Goal: Communication & Community: Answer question/provide support

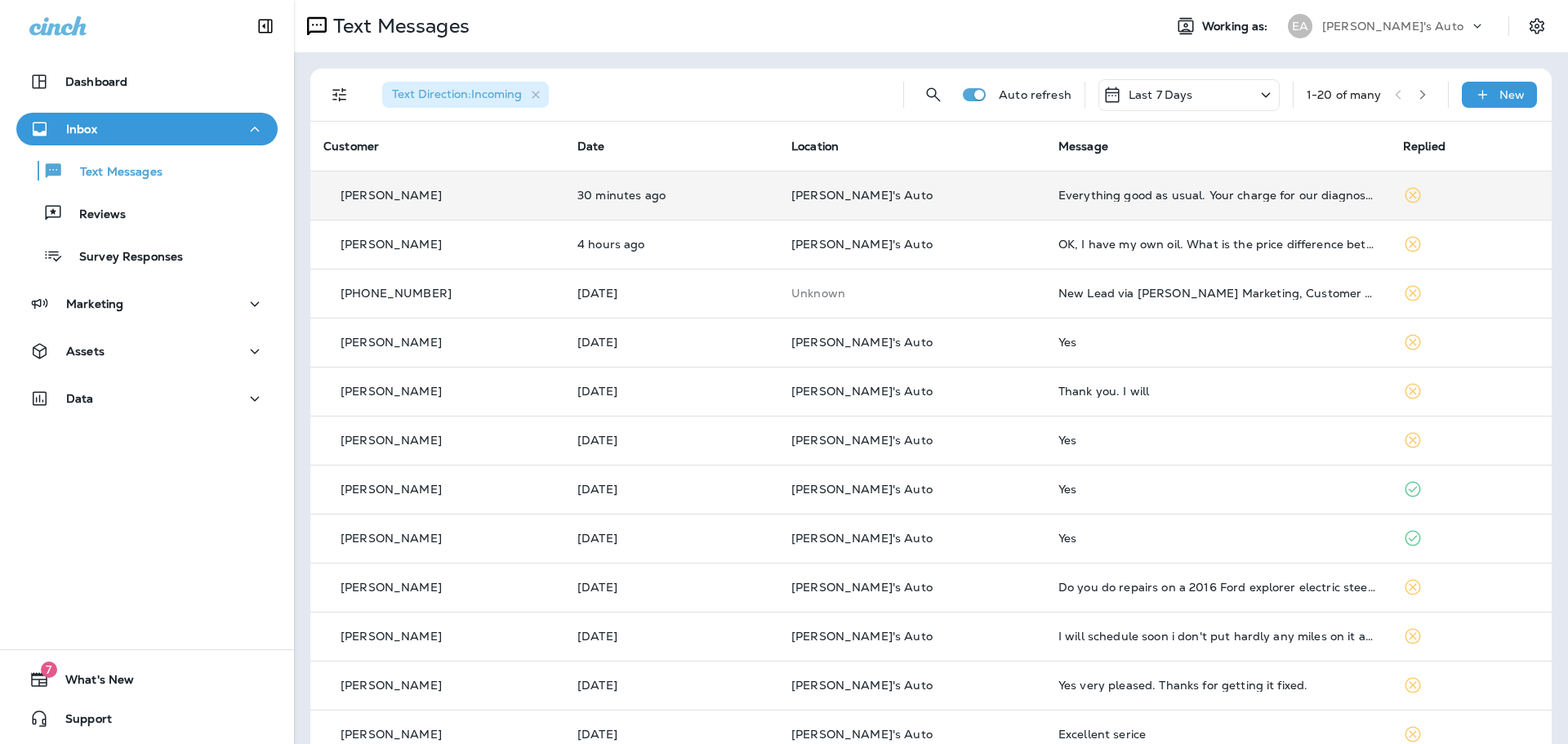
click at [1079, 207] on td "Everything good as usual. Your charge for our diagnostic service was very reaso…" at bounding box center [1218, 195] width 344 height 49
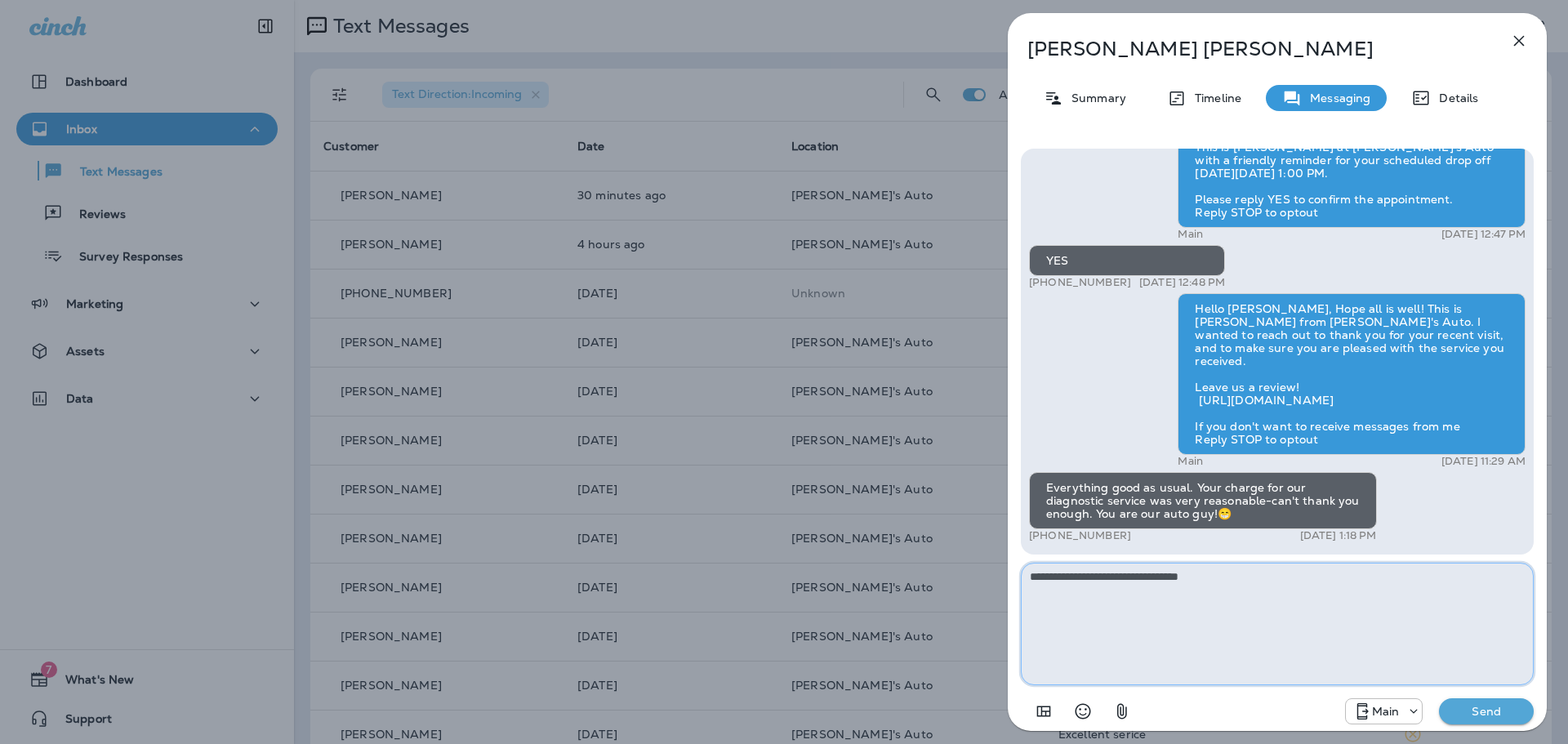
type textarea "**********"
click at [1468, 711] on p "Send" at bounding box center [1486, 711] width 68 height 15
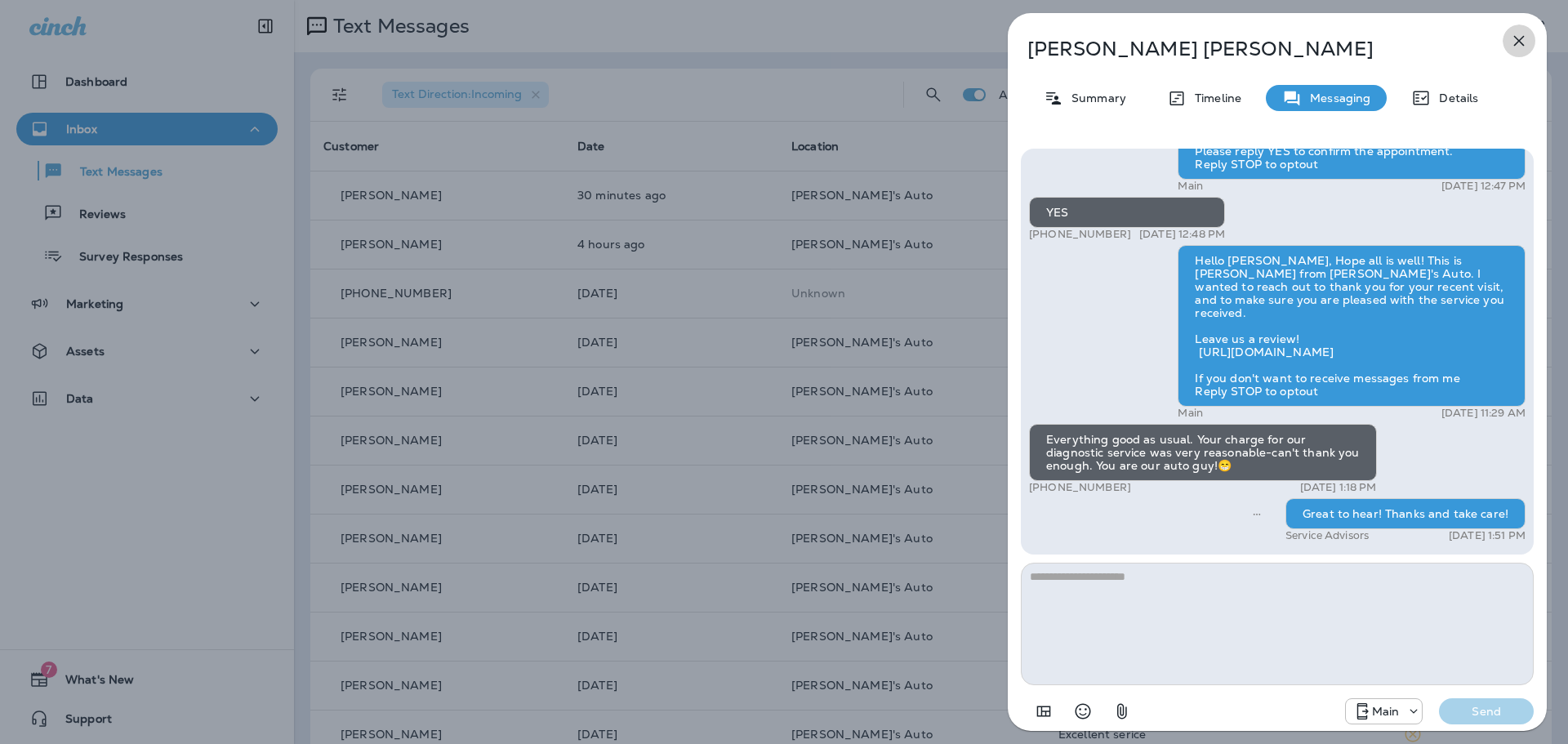
click at [1520, 42] on icon "button" at bounding box center [1520, 41] width 11 height 11
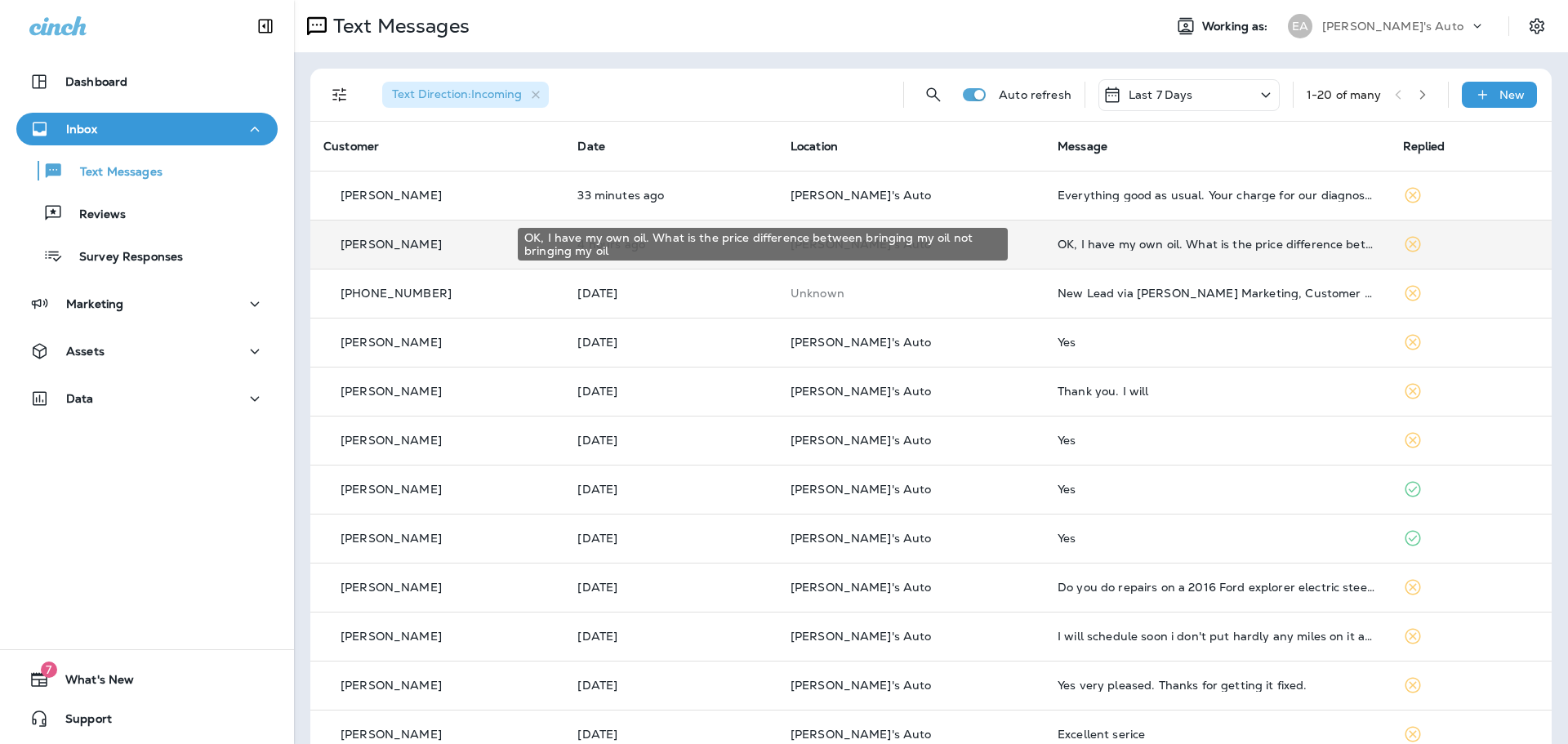
click at [1058, 241] on div "OK, I have my own oil. What is the price difference between bringing my oil not…" at bounding box center [1217, 244] width 319 height 13
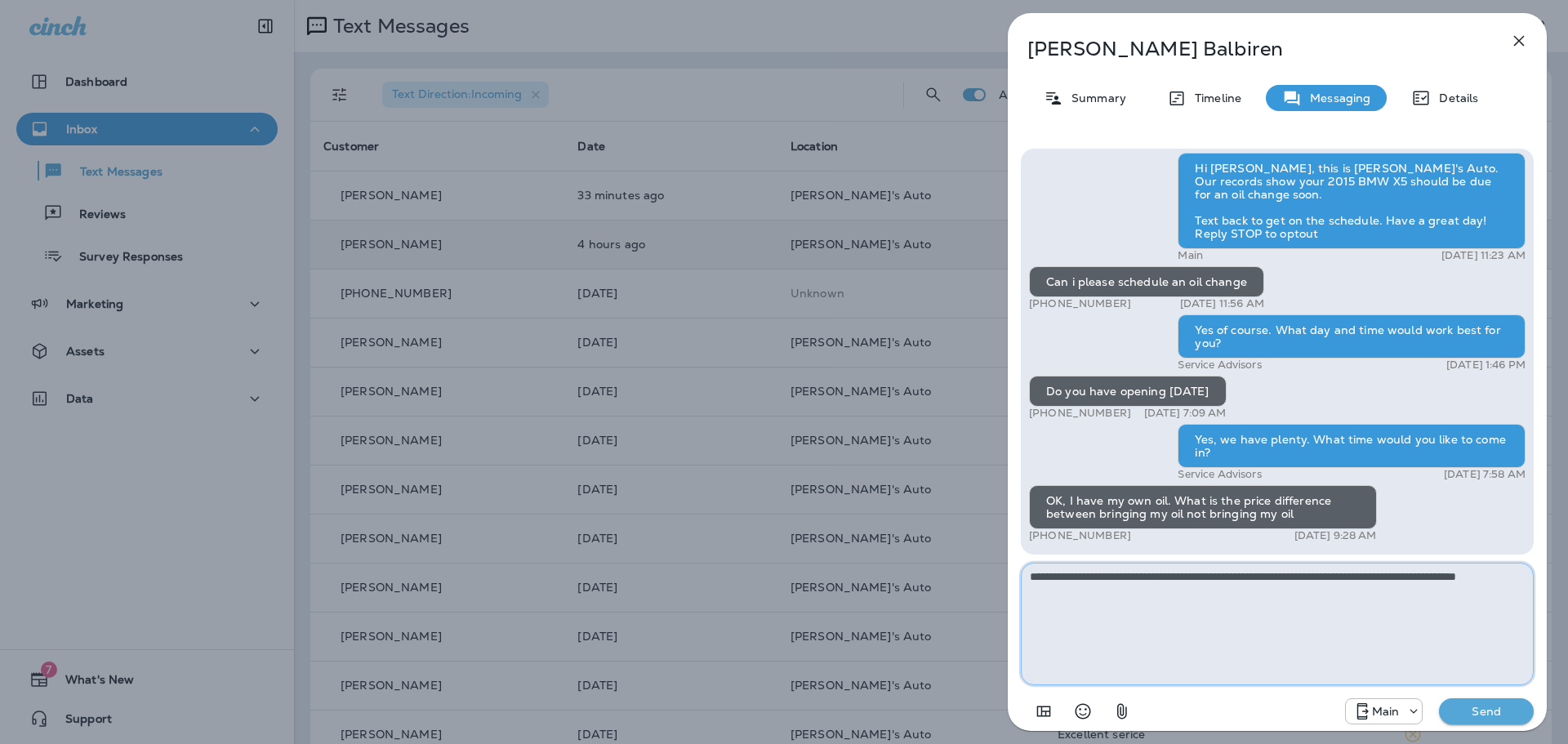
type textarea "**********"
click at [1461, 705] on p "Send" at bounding box center [1486, 711] width 68 height 15
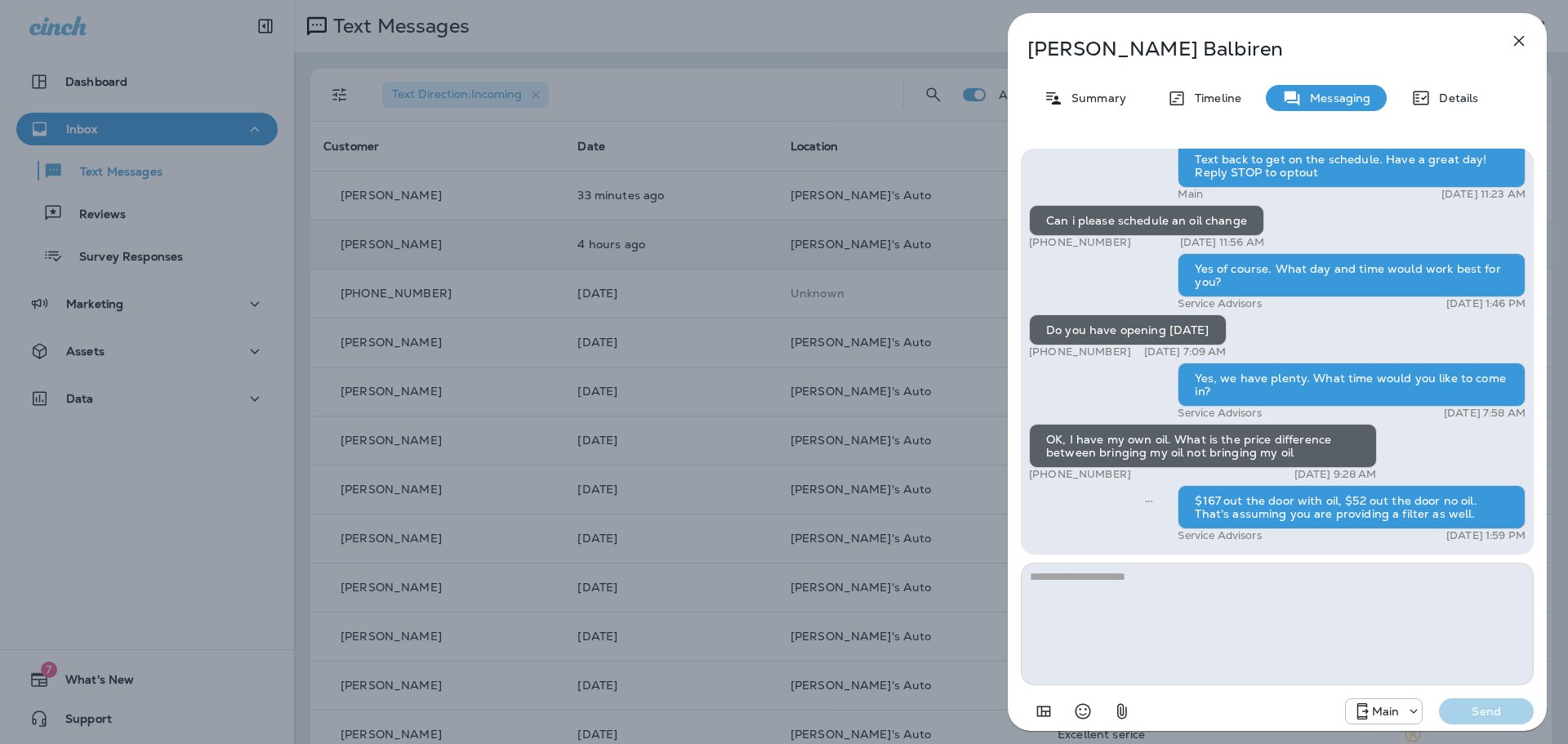
click at [1526, 41] on icon "button" at bounding box center [1520, 41] width 20 height 20
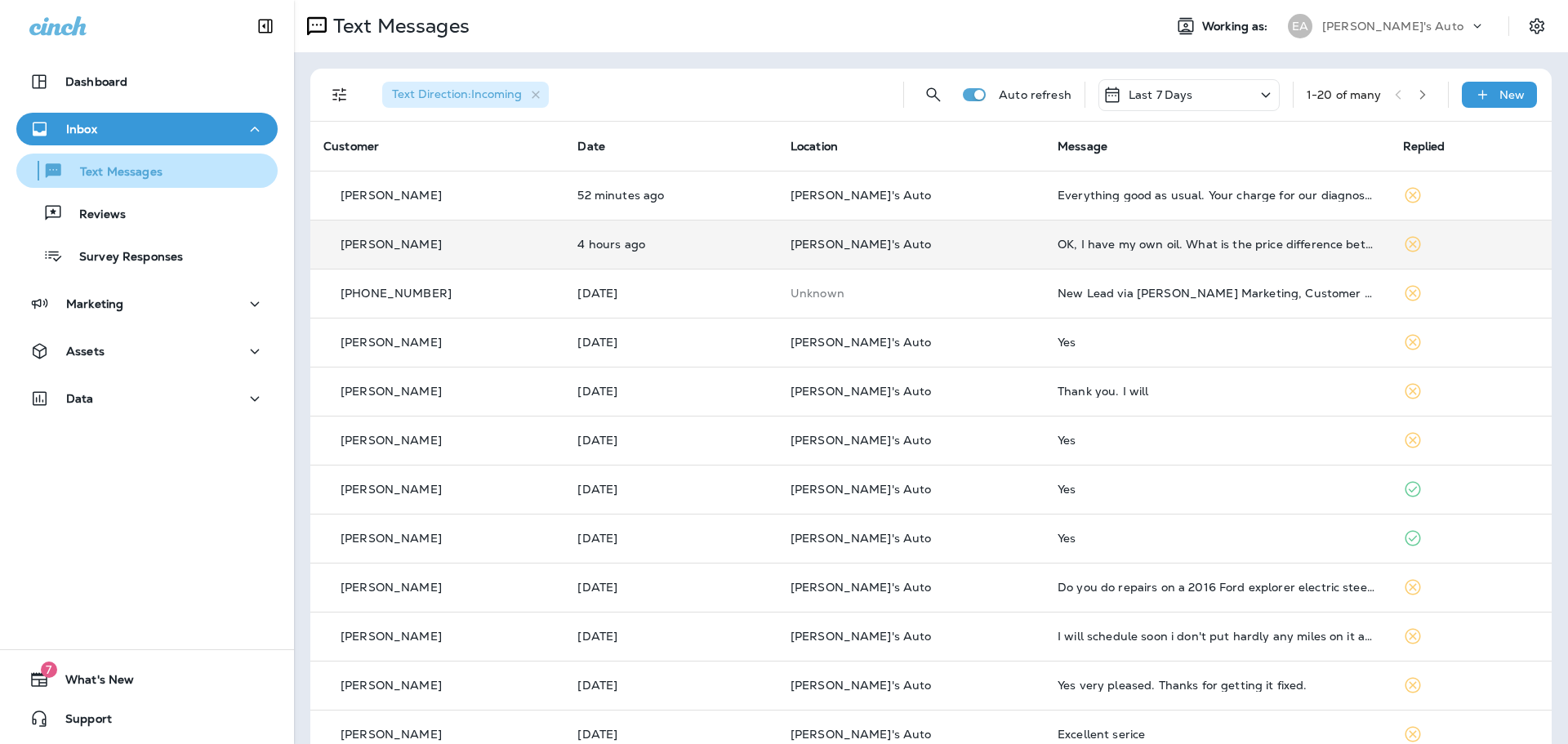
click at [68, 177] on p "Text Messages" at bounding box center [113, 173] width 99 height 16
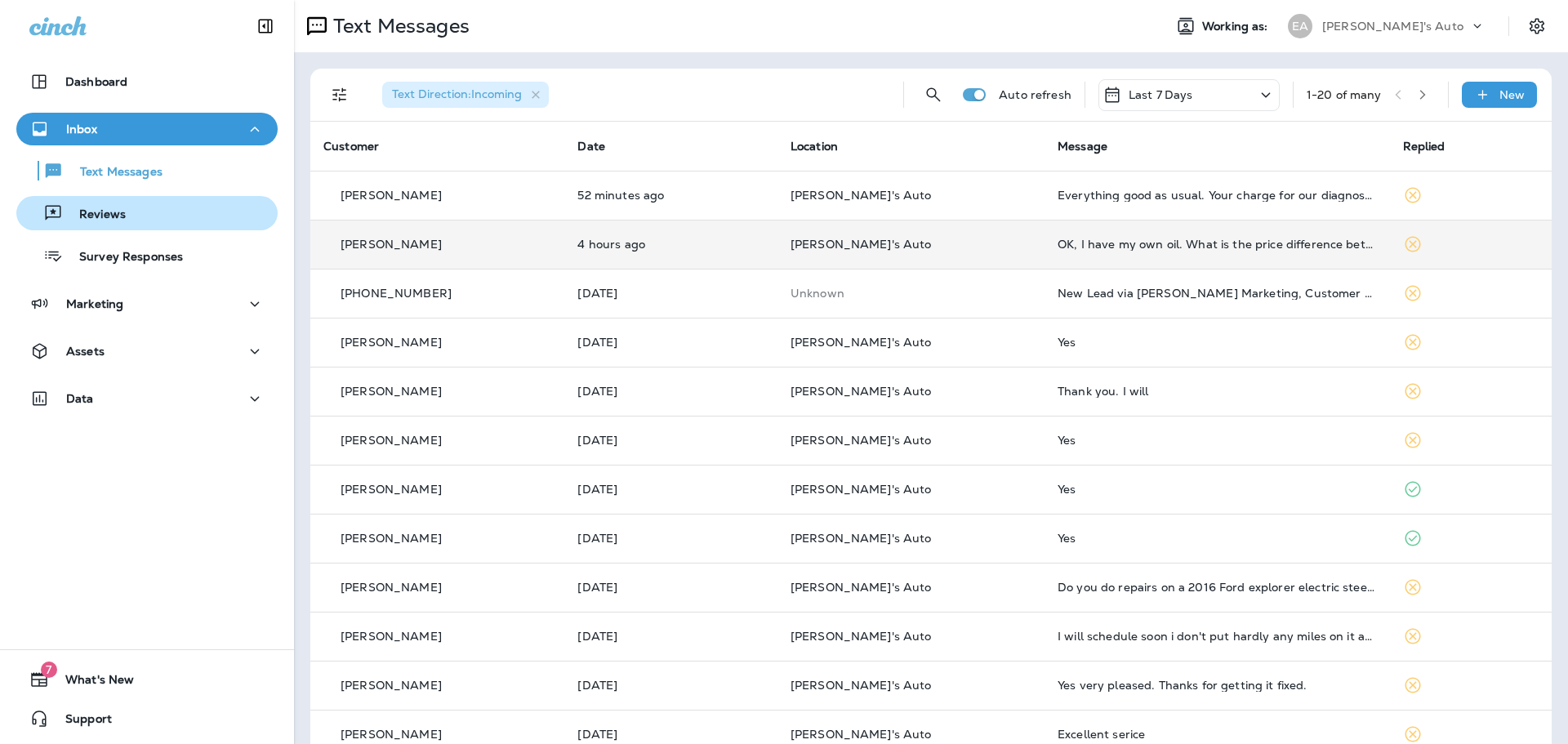
click at [89, 222] on p "Reviews" at bounding box center [93, 215] width 63 height 16
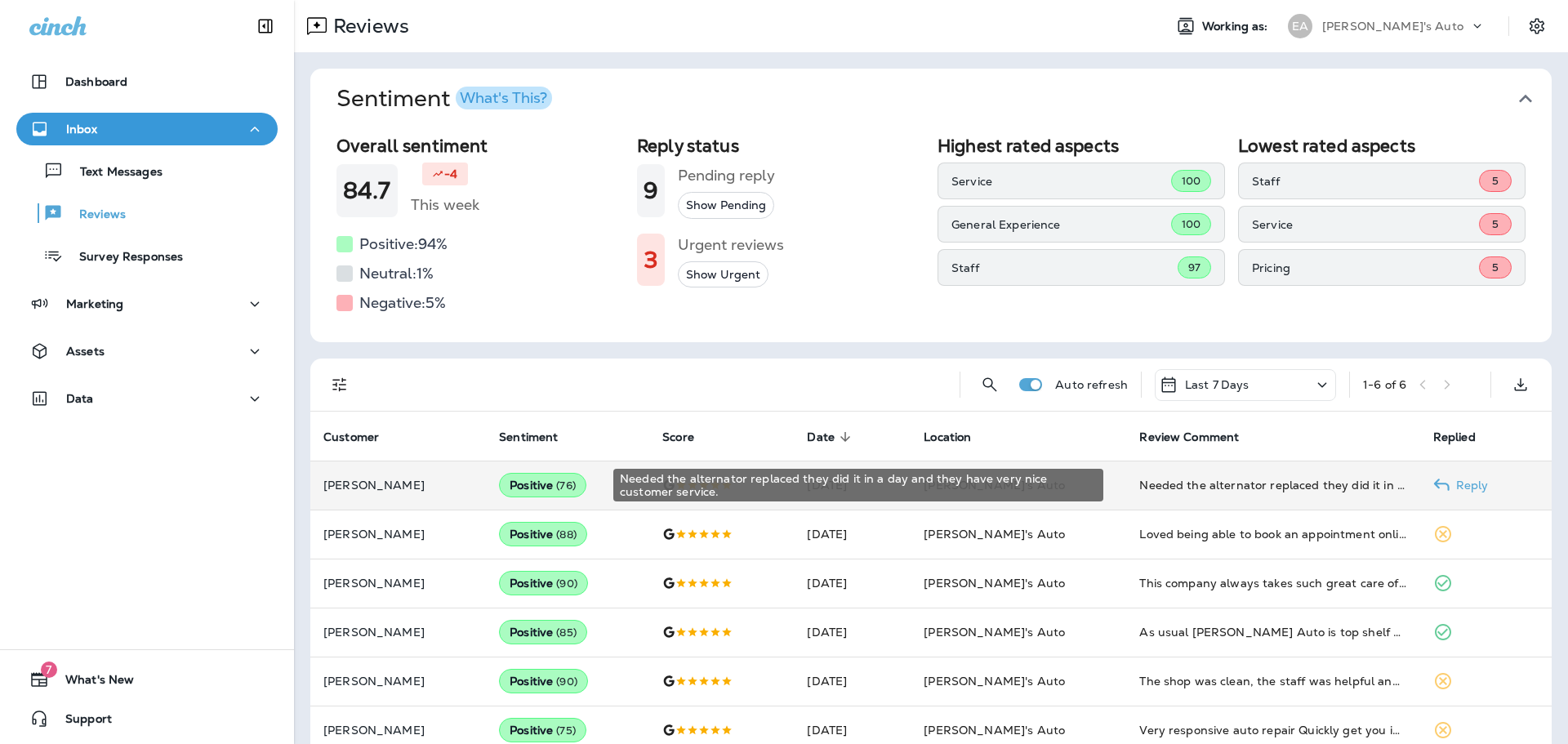
click at [1169, 490] on div "Needed the alternator replaced they did it in a day and they have very nice cus…" at bounding box center [1273, 485] width 267 height 17
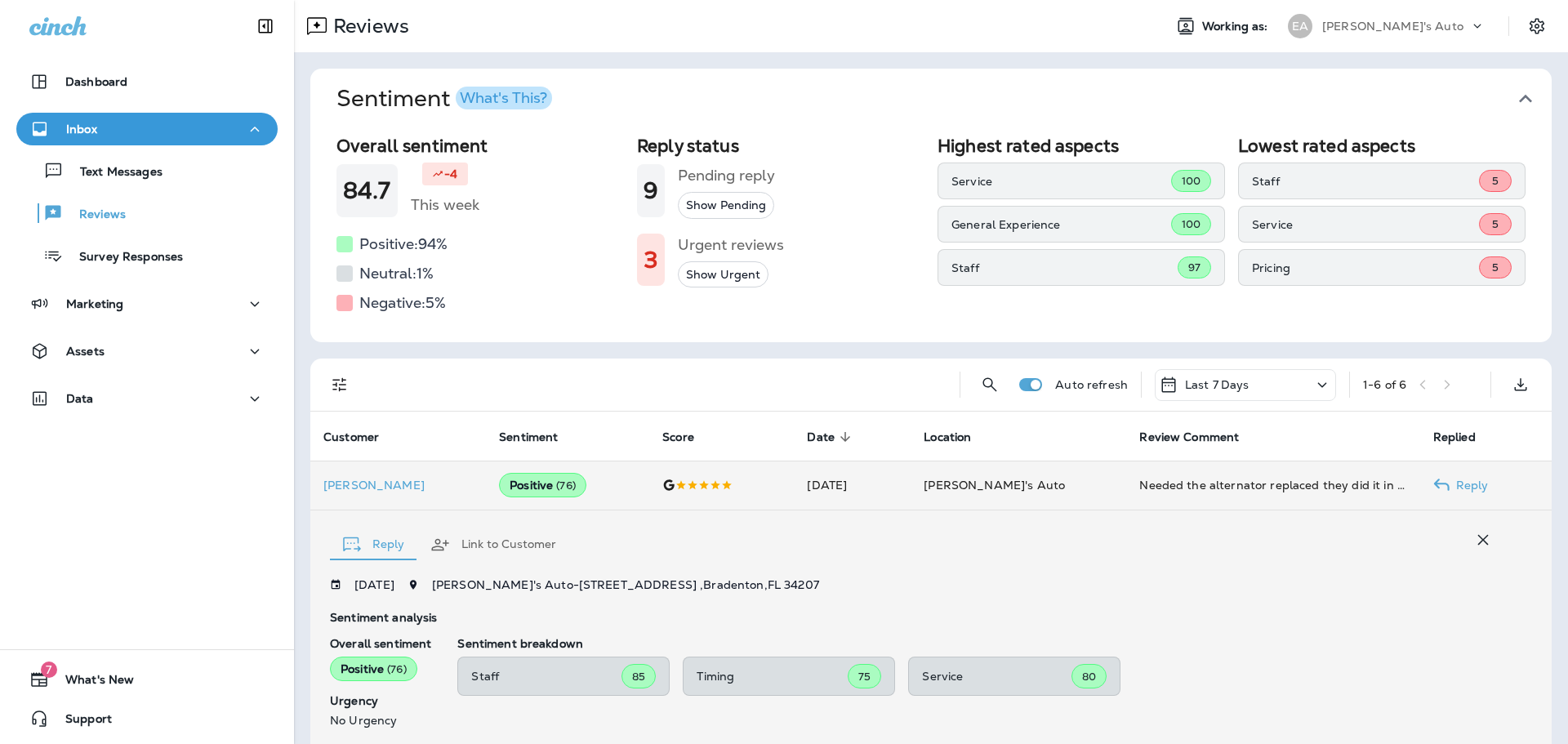
scroll to position [263, 0]
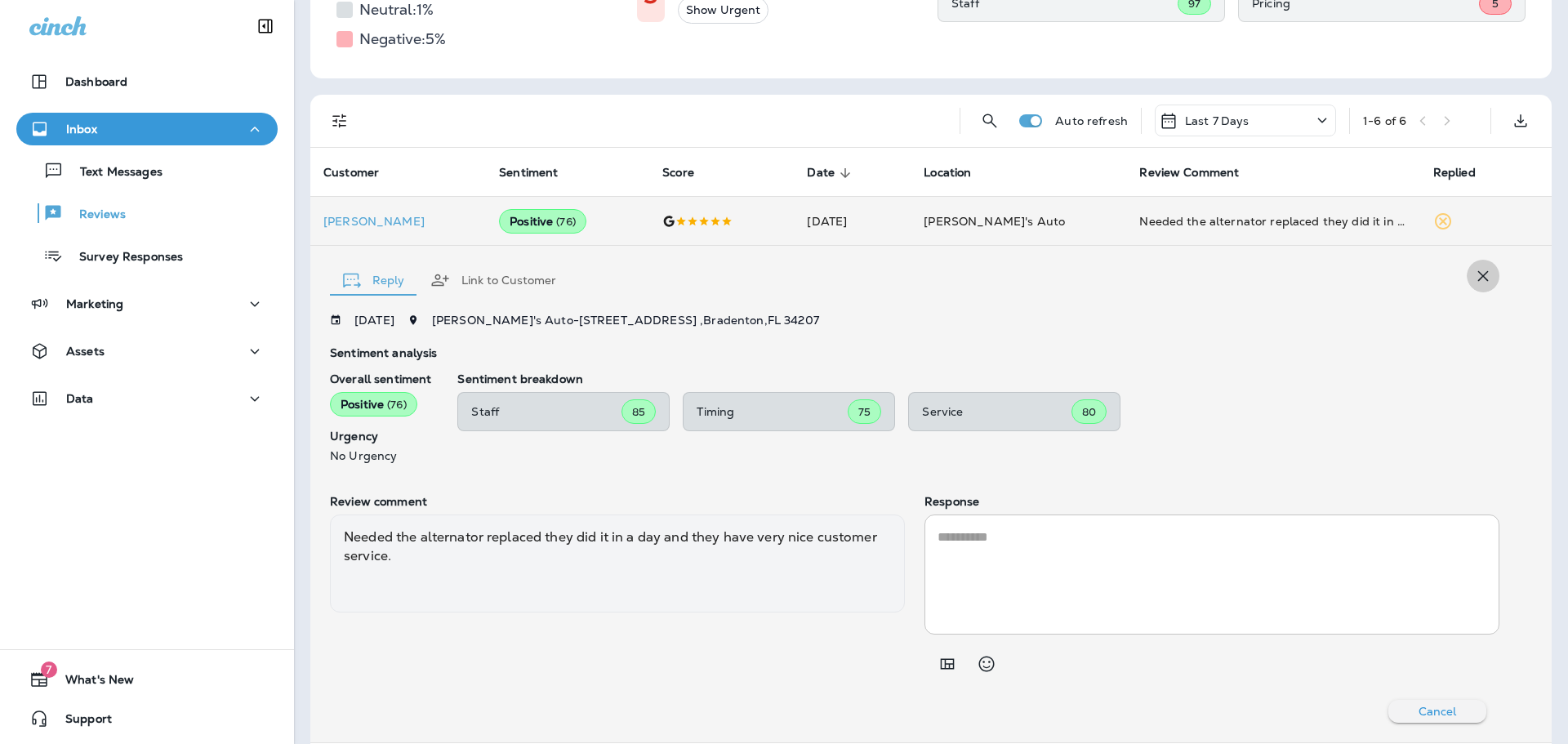
click at [1474, 279] on icon "button" at bounding box center [1484, 276] width 20 height 20
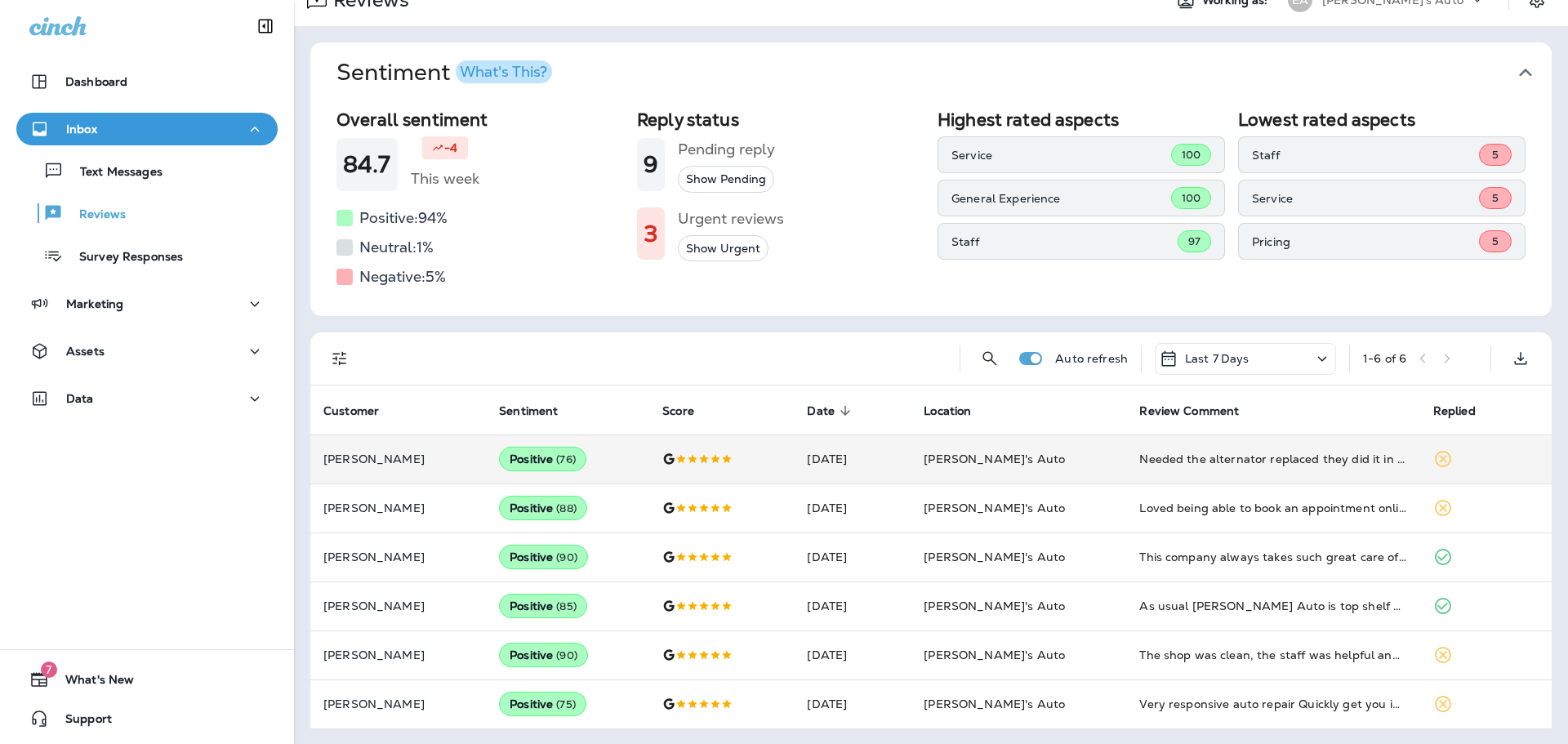
scroll to position [28, 0]
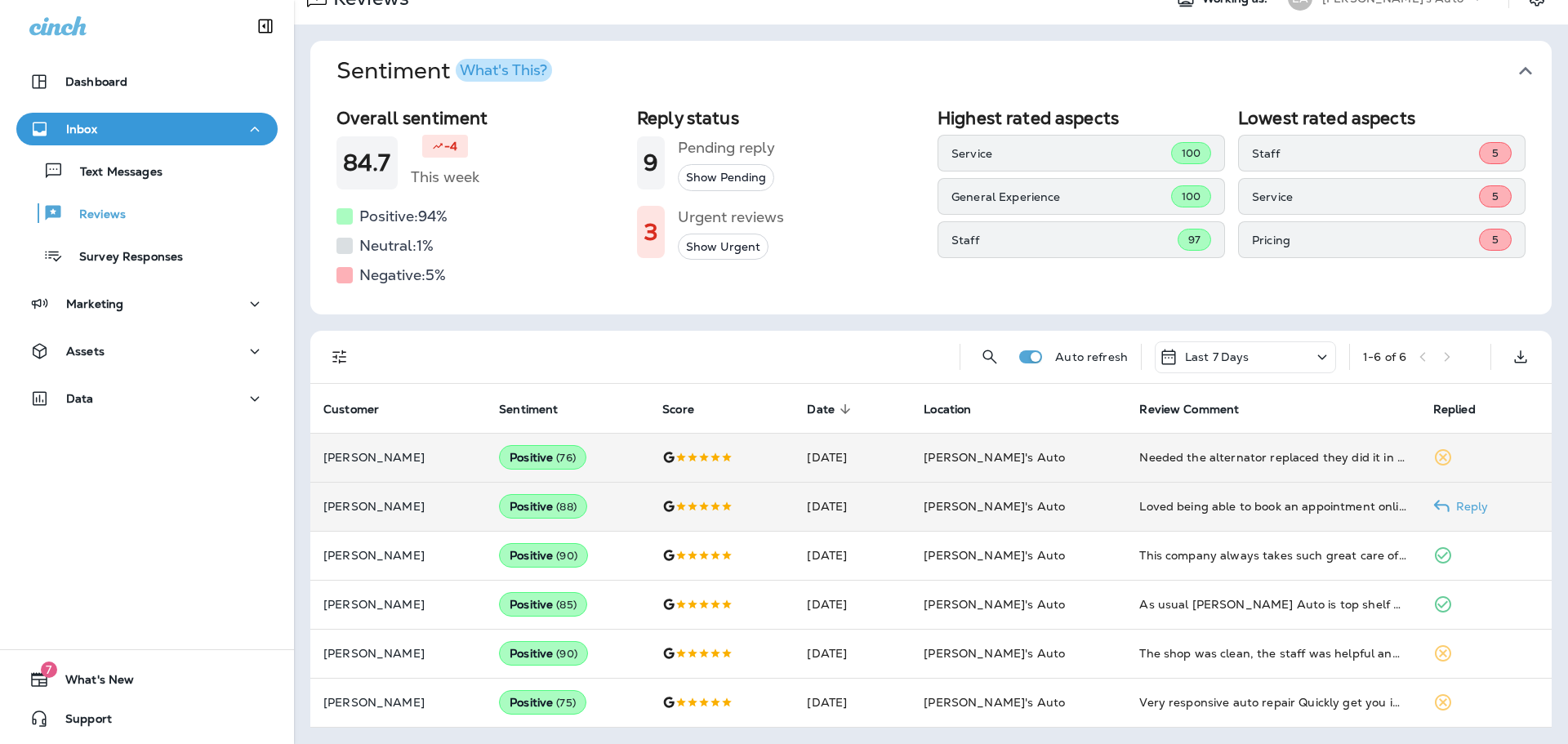
click at [1078, 517] on td "[PERSON_NAME]'s Auto" at bounding box center [1018, 506] width 216 height 49
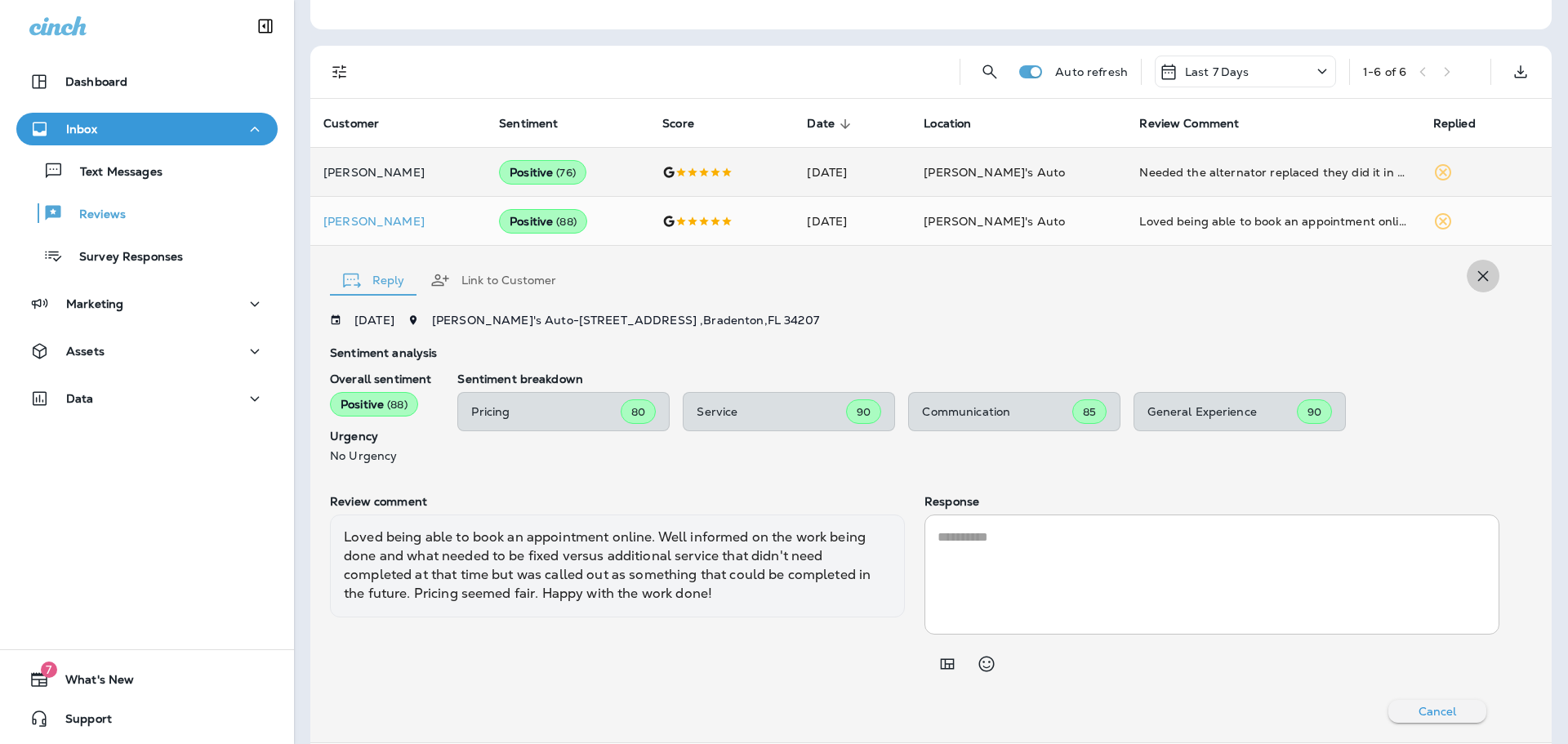
click at [1474, 284] on icon "button" at bounding box center [1484, 276] width 20 height 20
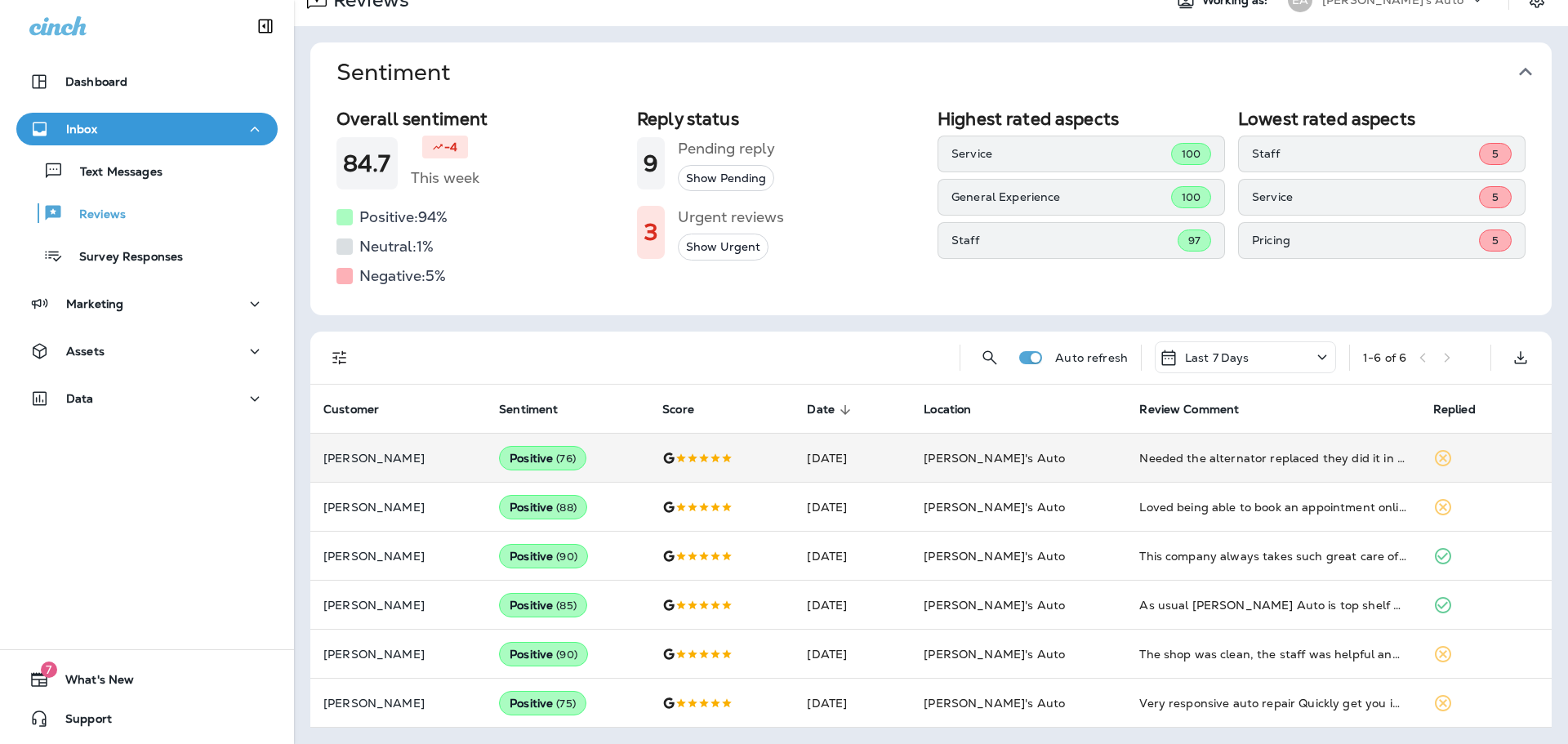
scroll to position [28, 0]
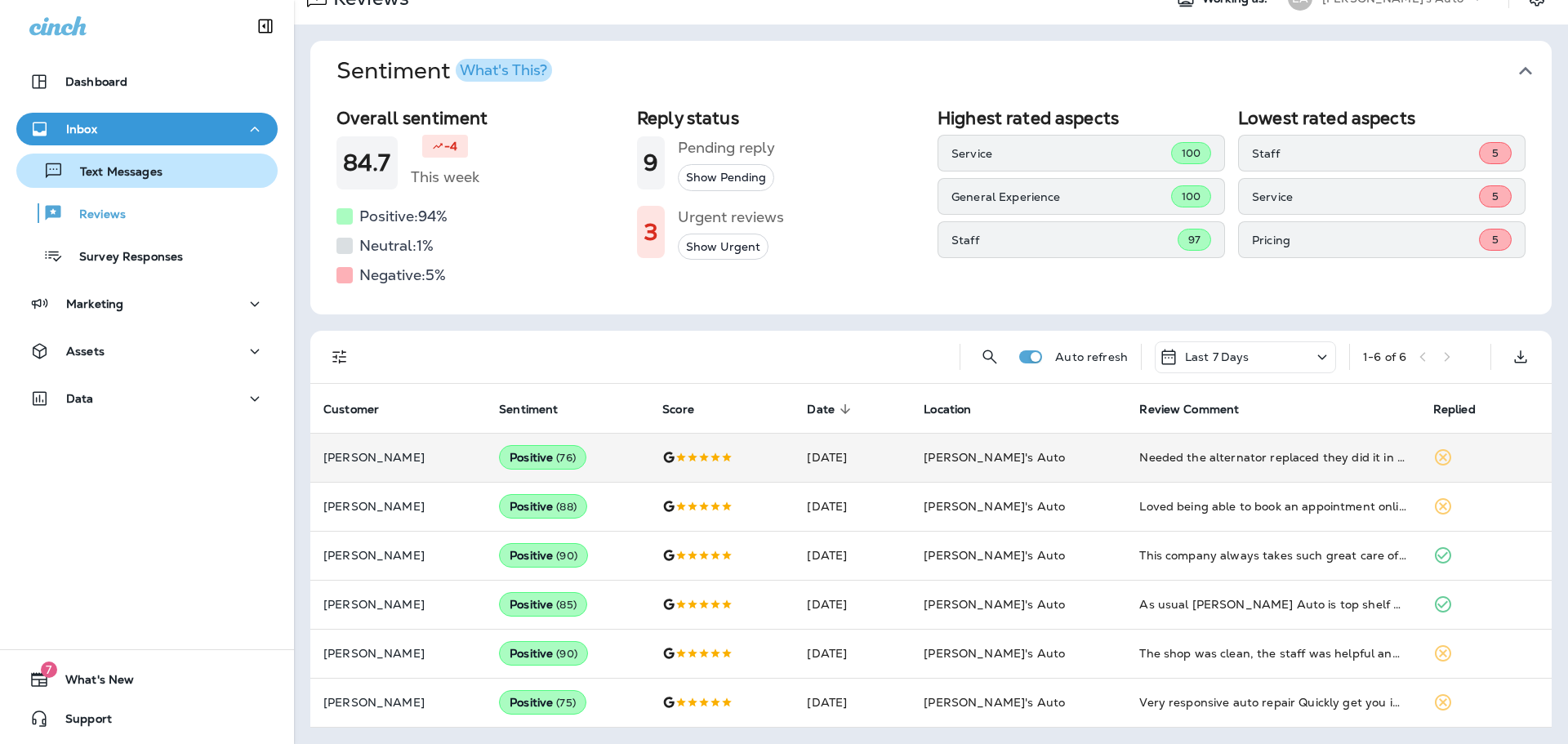
click at [109, 180] on div "Text Messages" at bounding box center [92, 170] width 139 height 24
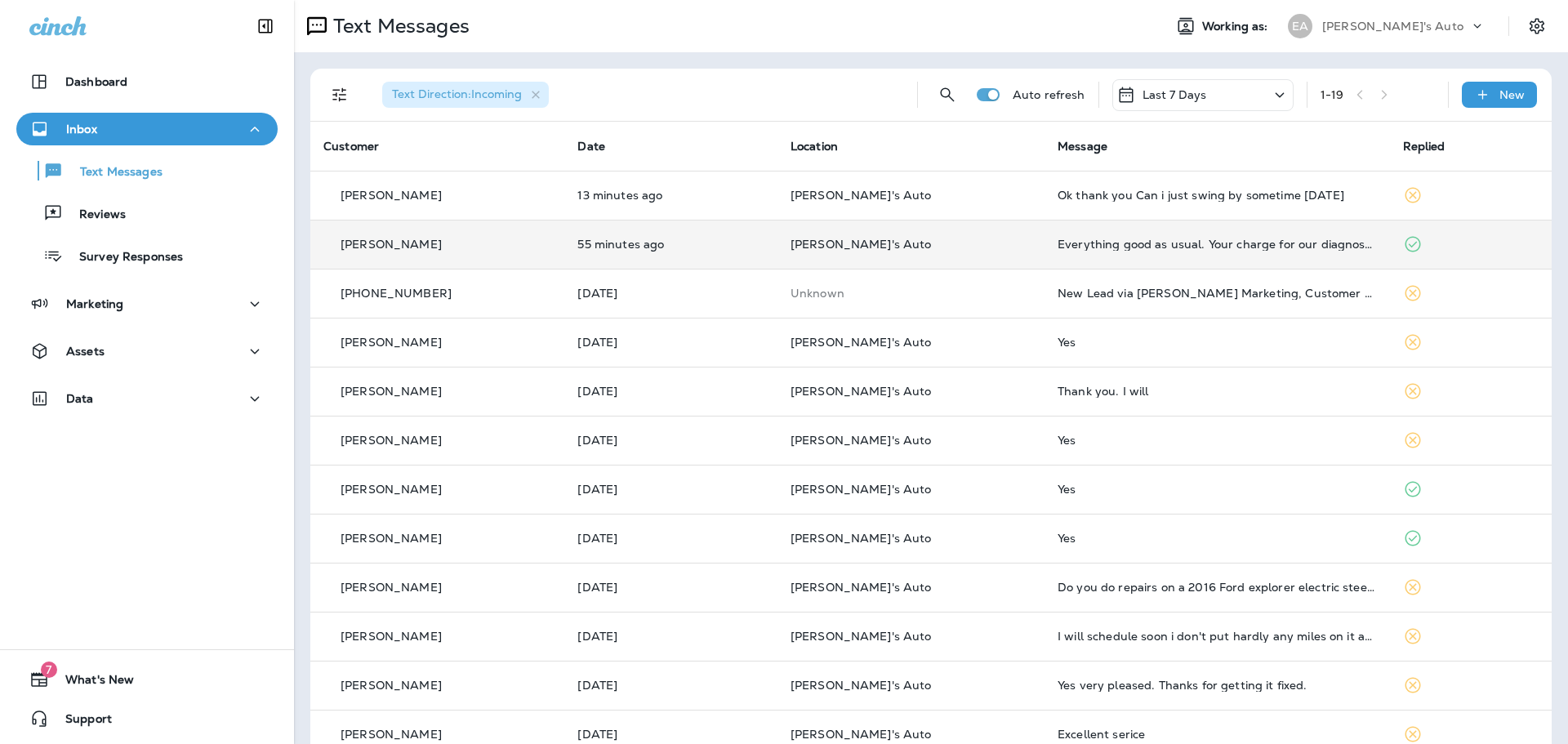
click at [1059, 222] on td "Everything good as usual. Your charge for our diagnostic service was very reaso…" at bounding box center [1217, 244] width 344 height 49
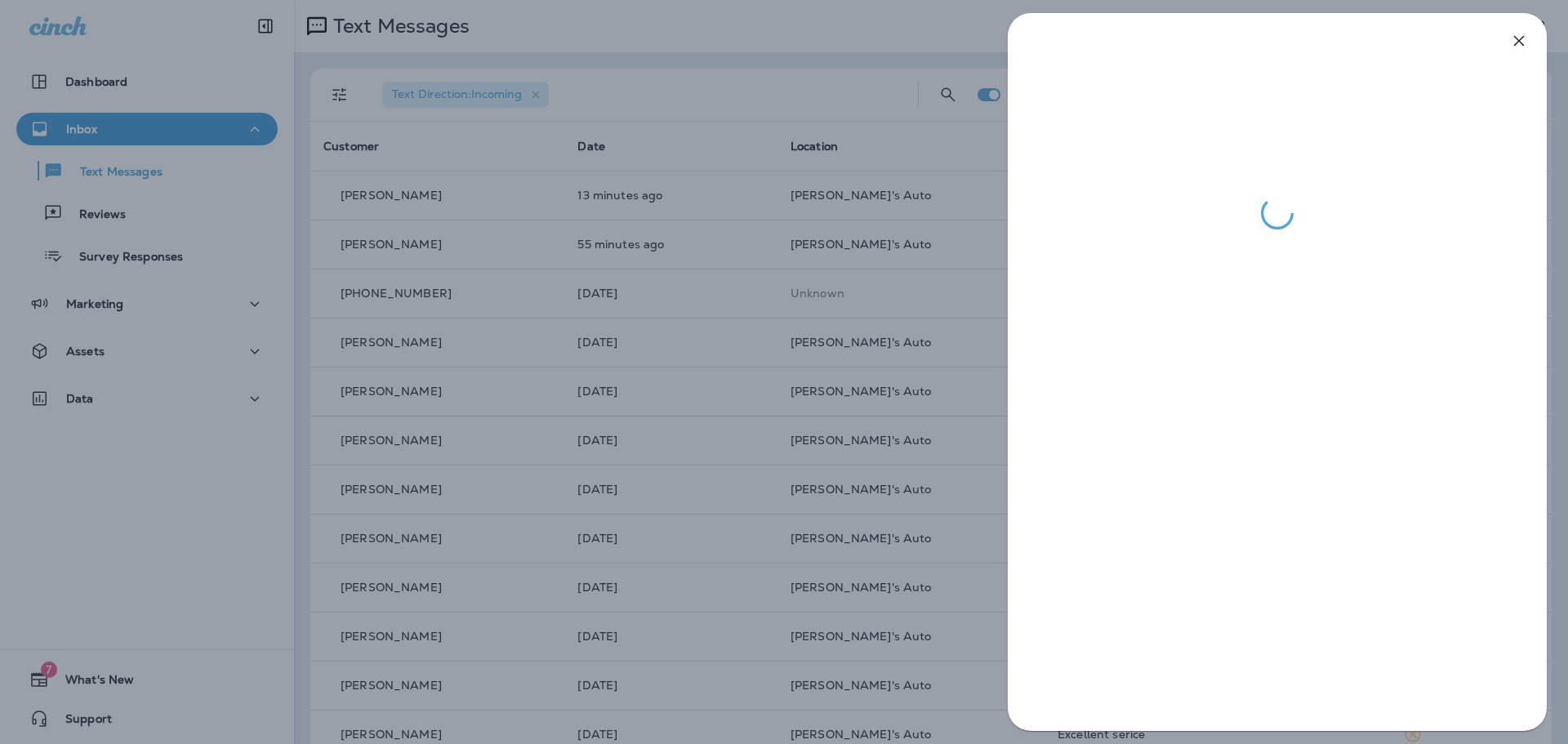
click at [761, 219] on div at bounding box center [784, 372] width 1568 height 744
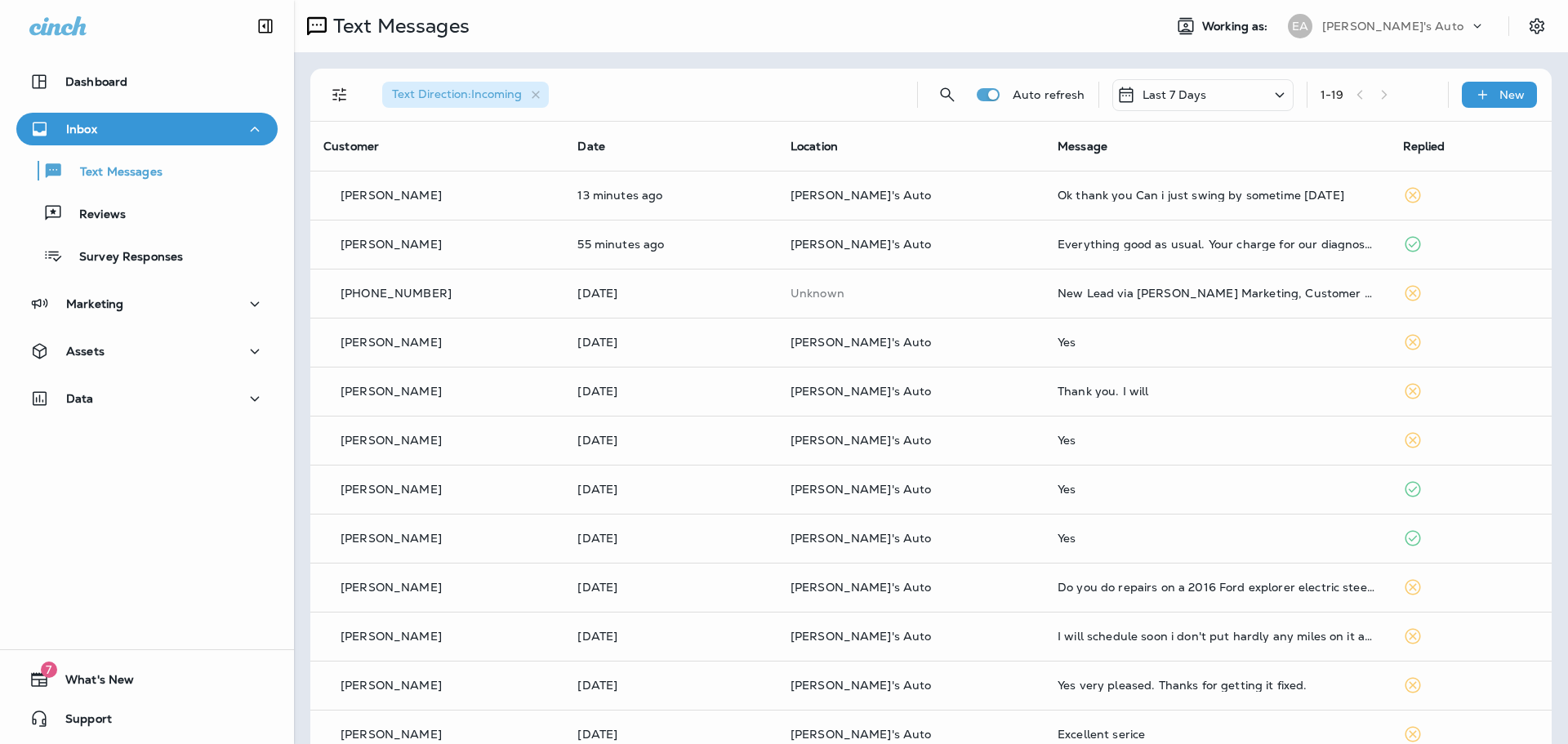
click at [780, 195] on div at bounding box center [784, 372] width 1568 height 744
click at [764, 195] on p "13 minutes ago" at bounding box center [670, 195] width 186 height 13
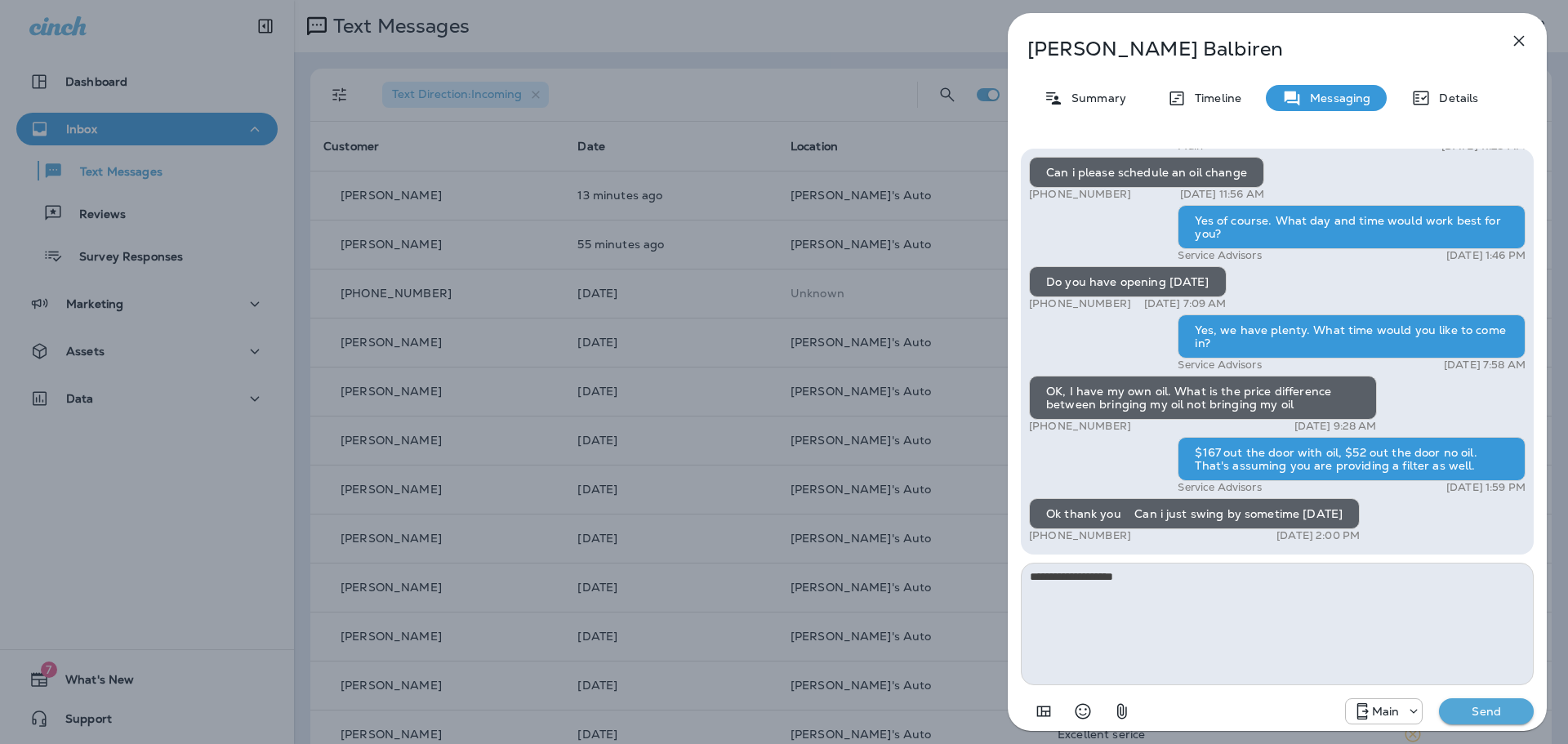
type textarea "**********"
click at [1489, 716] on p "Send" at bounding box center [1486, 711] width 68 height 15
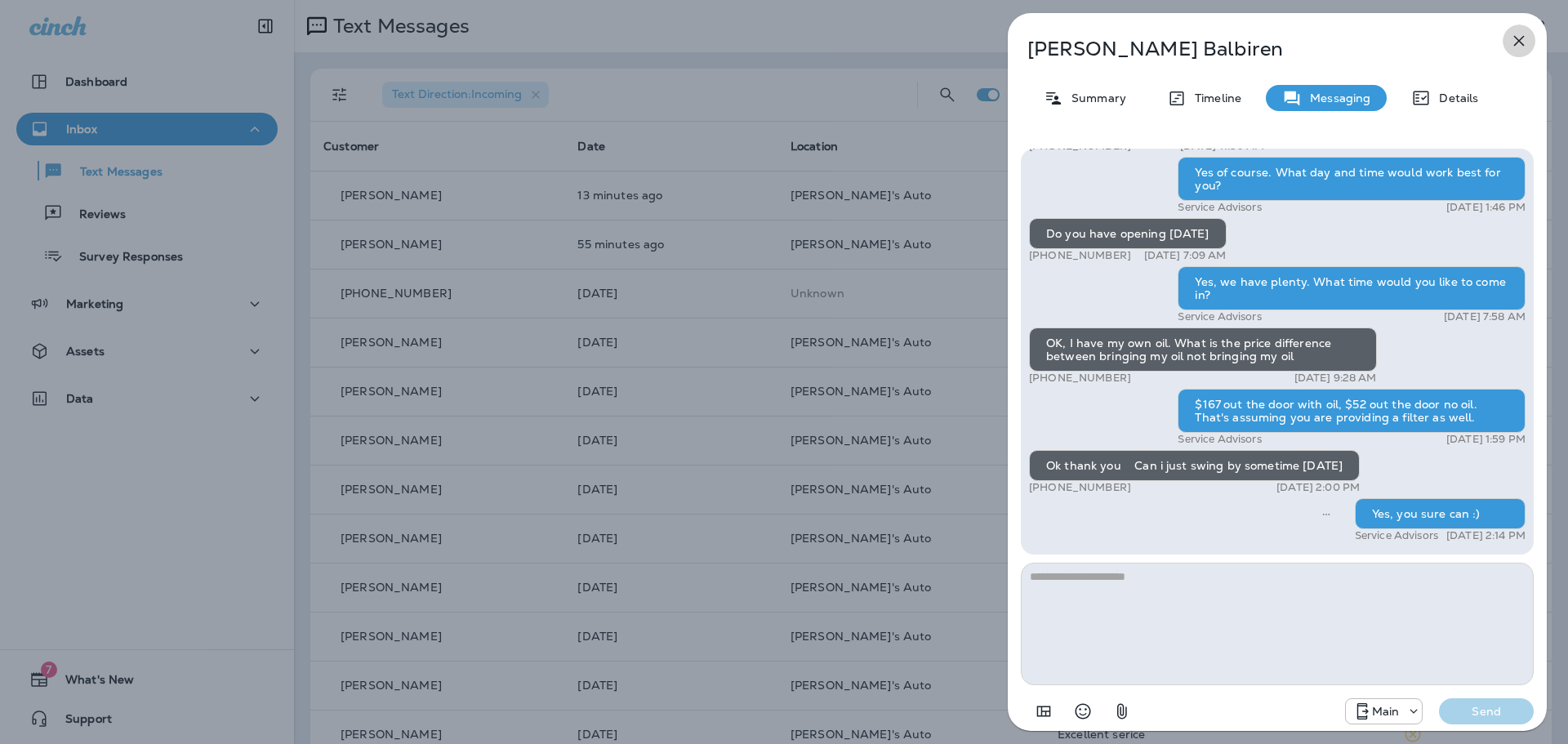
click at [1522, 45] on icon "button" at bounding box center [1520, 41] width 20 height 20
